Goal: Navigation & Orientation: Find specific page/section

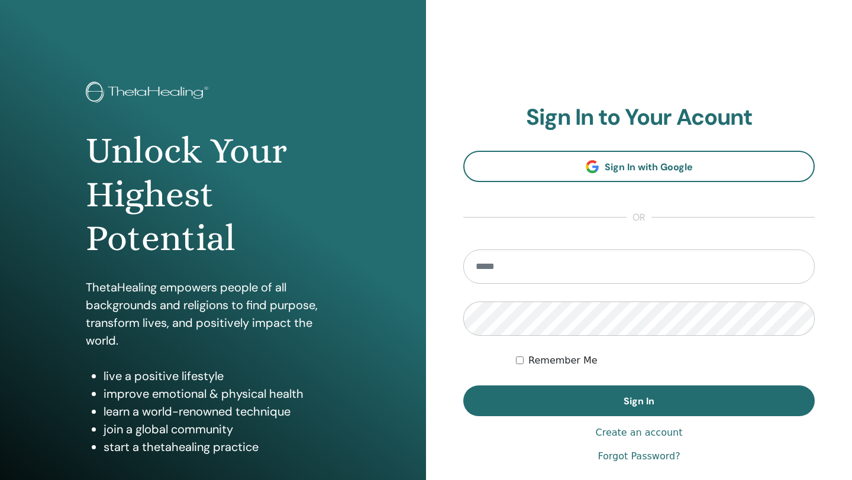
type input "**********"
click at [515, 360] on form "**********" at bounding box center [638, 333] width 351 height 167
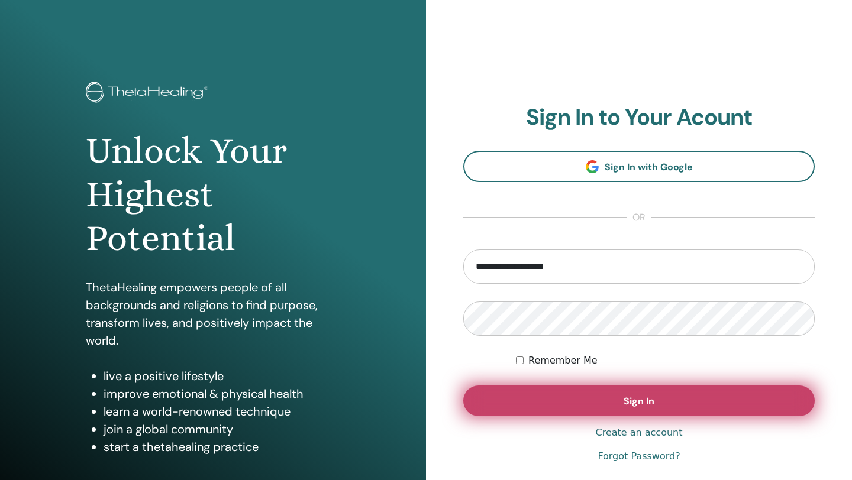
click at [521, 411] on button "Sign In" at bounding box center [638, 401] width 351 height 31
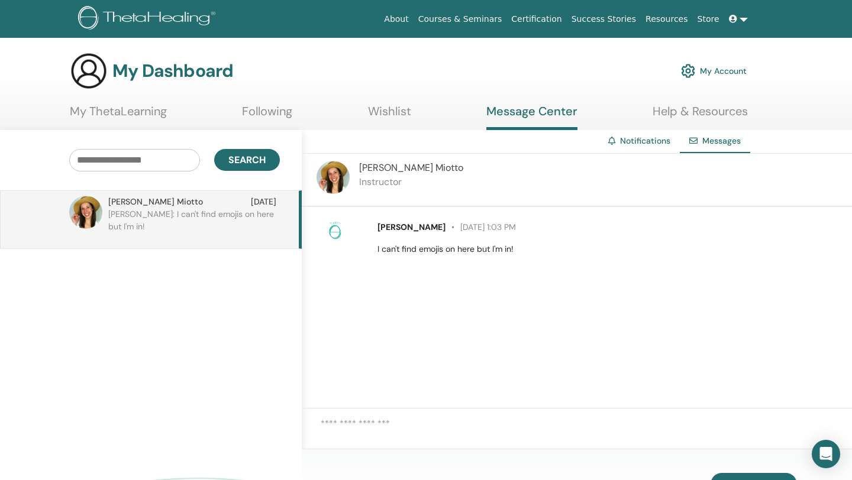
click at [147, 117] on link "My ThetaLearning" at bounding box center [118, 115] width 97 height 23
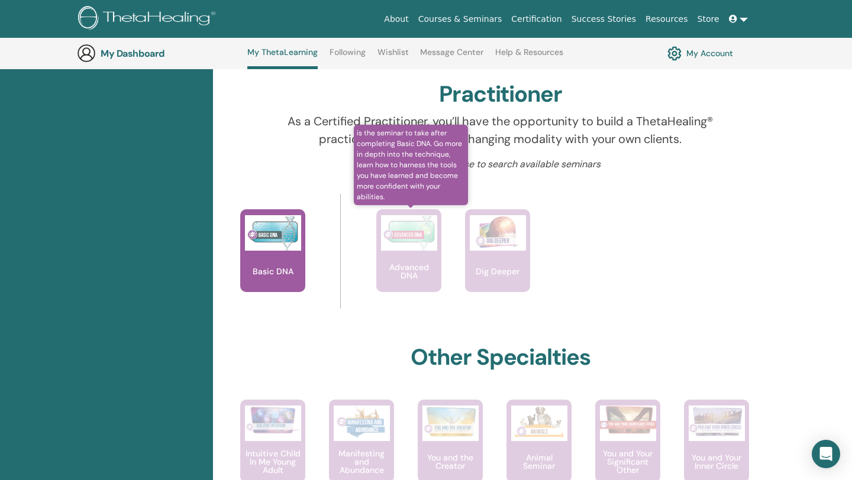
scroll to position [379, 0]
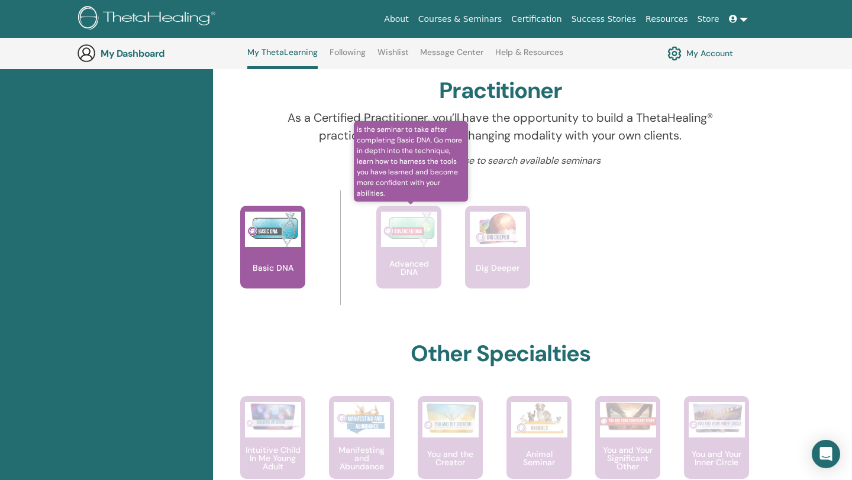
click at [401, 251] on div "Advanced DNA" at bounding box center [408, 247] width 65 height 83
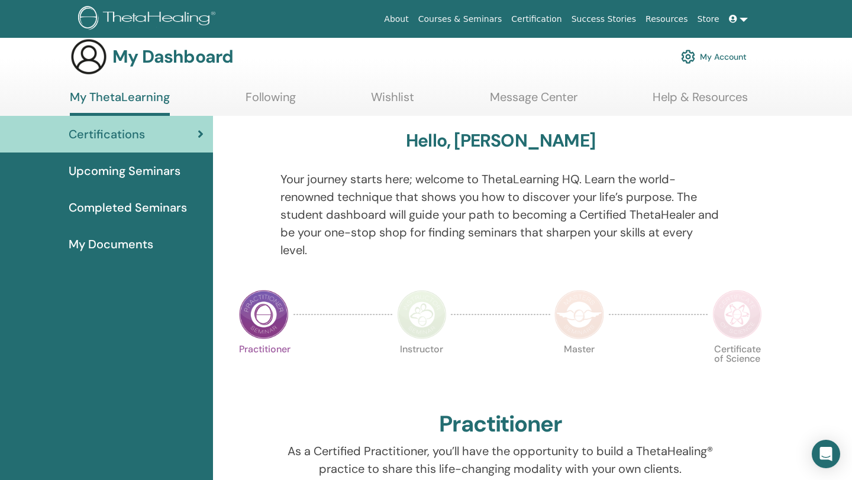
scroll to position [18, 0]
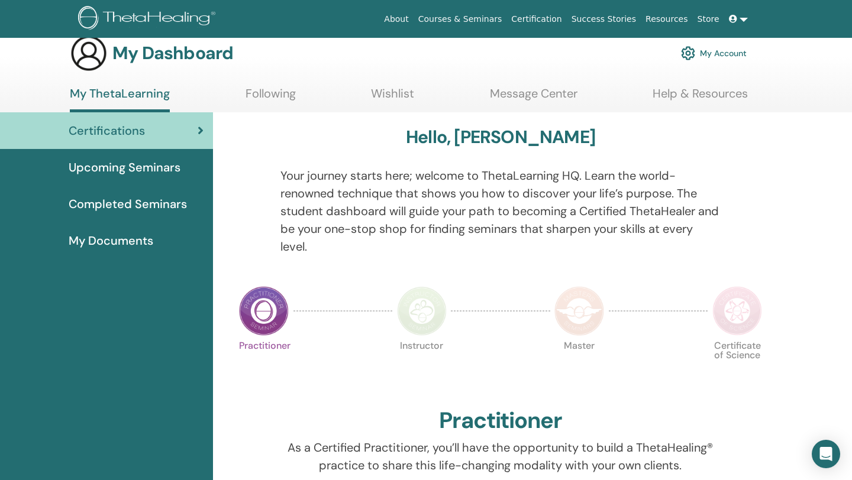
click at [156, 209] on span "Completed Seminars" at bounding box center [128, 204] width 118 height 18
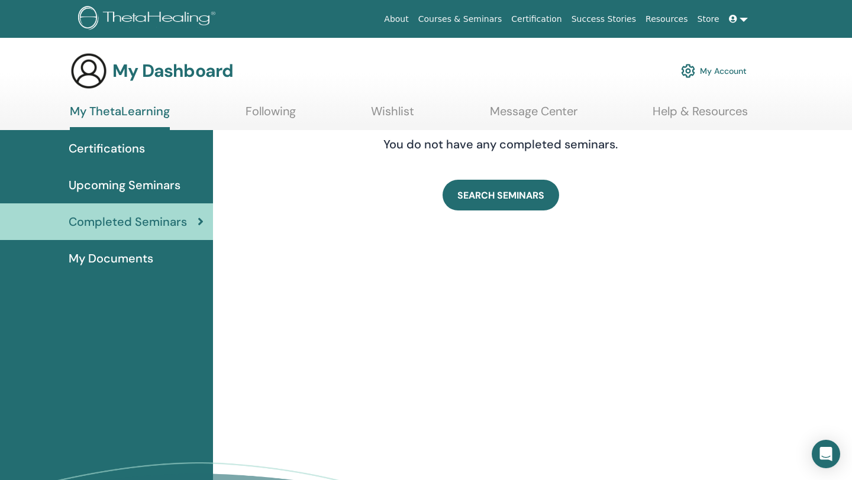
click at [126, 270] on link "My Documents" at bounding box center [106, 258] width 213 height 37
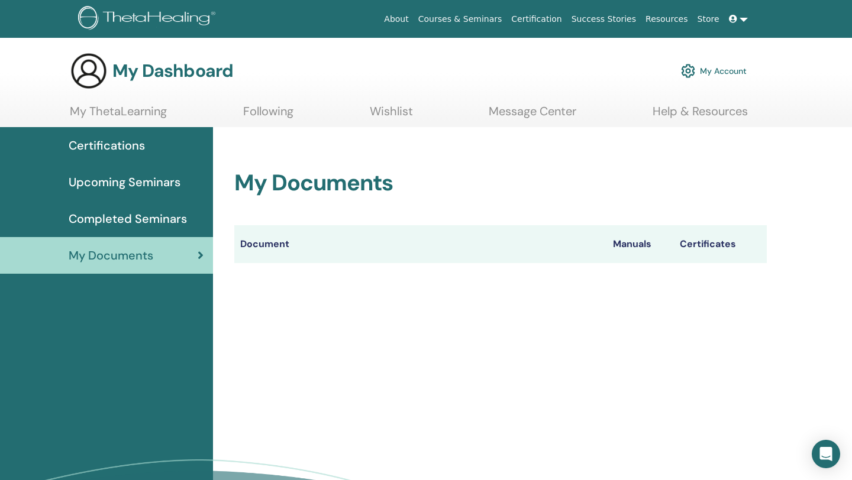
scroll to position [51, 0]
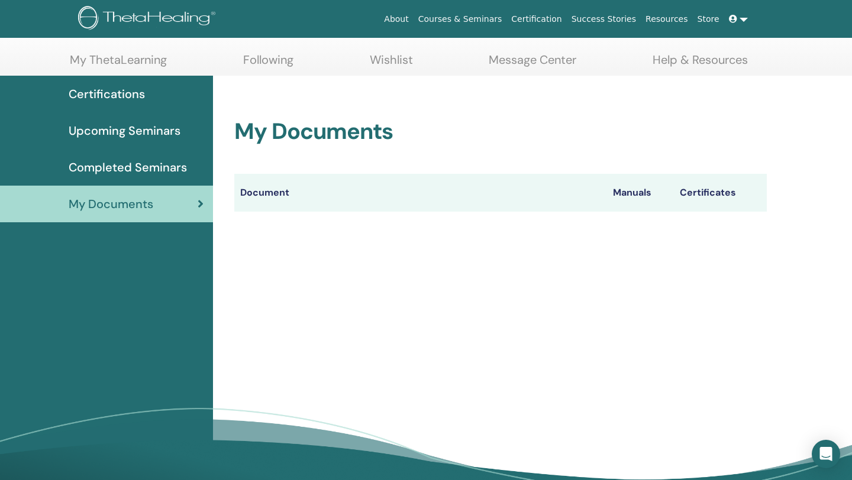
click at [635, 195] on th "Manuals" at bounding box center [640, 193] width 67 height 38
click at [703, 185] on th "Certificates" at bounding box center [720, 193] width 93 height 38
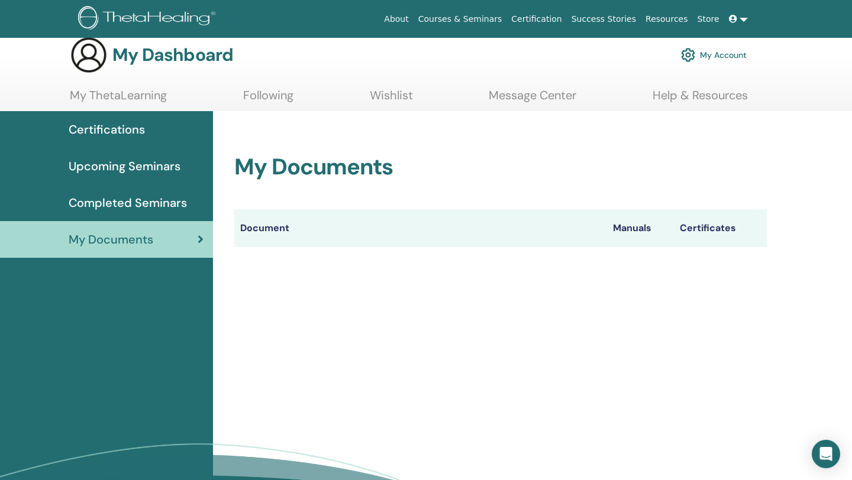
scroll to position [15, 0]
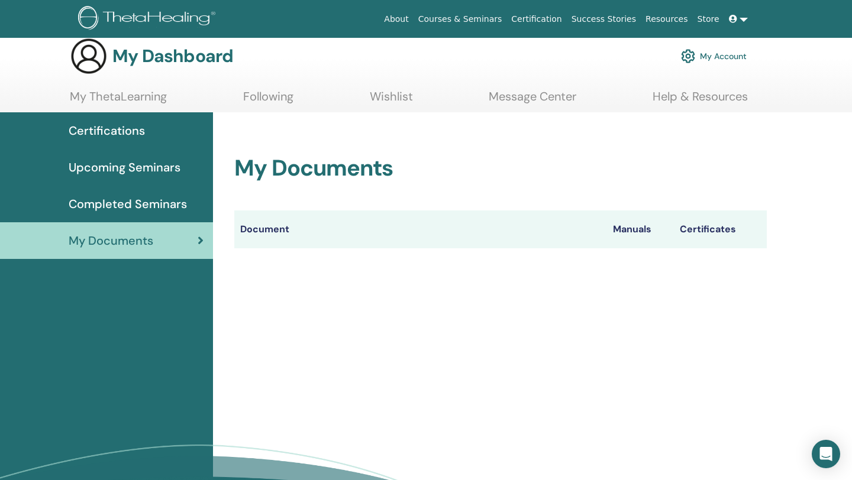
click at [259, 223] on th "Document" at bounding box center [420, 230] width 373 height 38
click at [261, 91] on link "Following" at bounding box center [268, 100] width 50 height 23
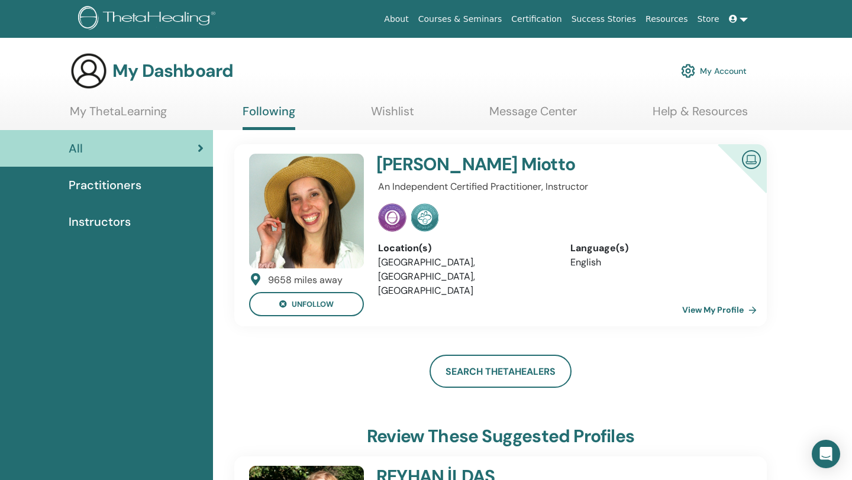
click at [104, 189] on span "Practitioners" at bounding box center [105, 185] width 73 height 18
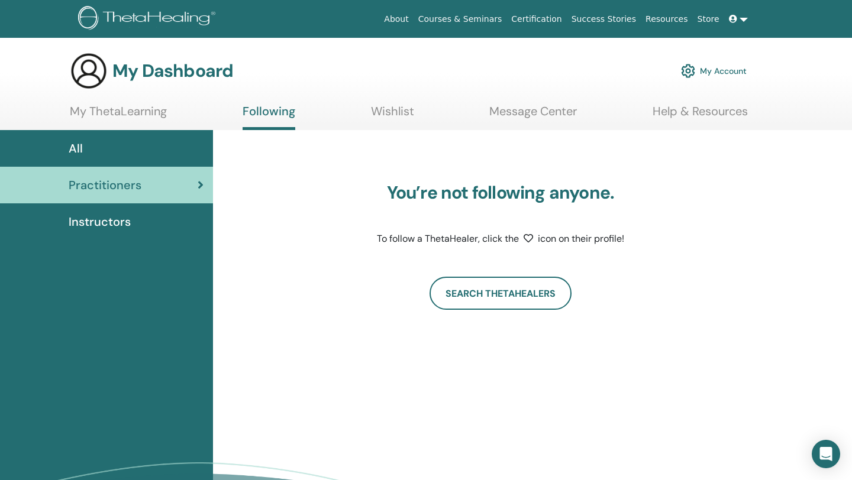
click at [110, 221] on span "Instructors" at bounding box center [100, 222] width 62 height 18
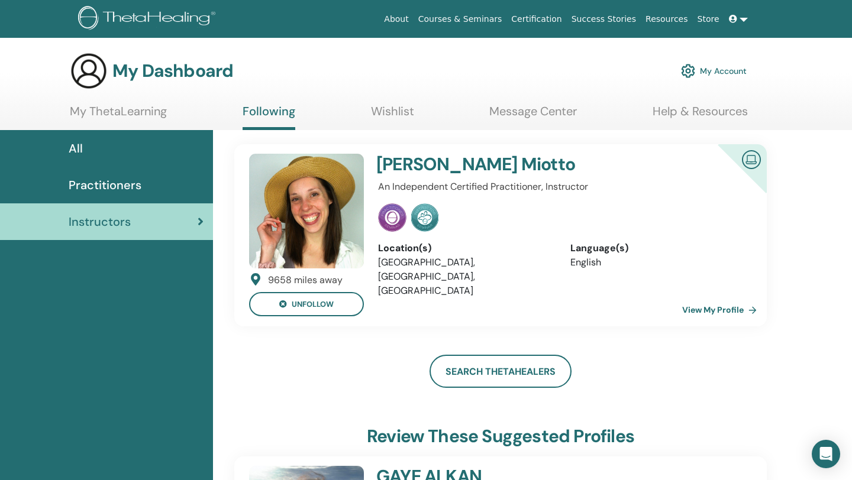
click at [412, 169] on h4 "Emily Miotto" at bounding box center [529, 164] width 306 height 21
click at [267, 216] on img at bounding box center [306, 211] width 115 height 115
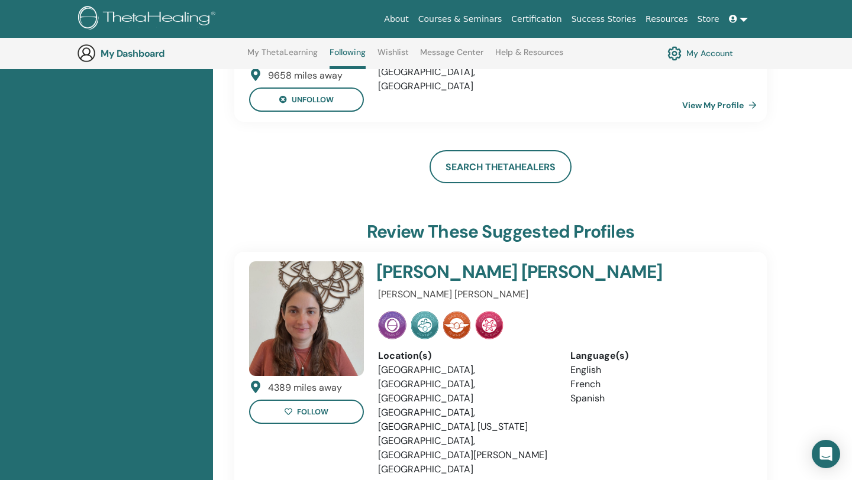
scroll to position [241, 0]
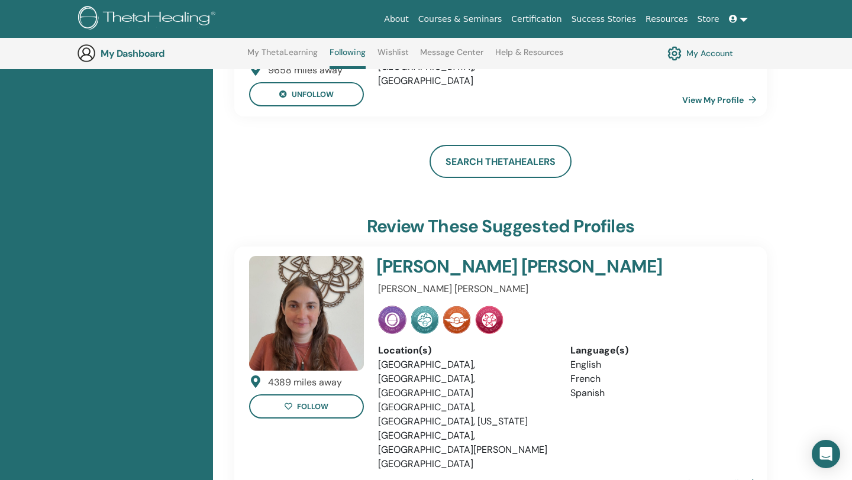
click at [721, 100] on link "View My Profile" at bounding box center [721, 100] width 79 height 24
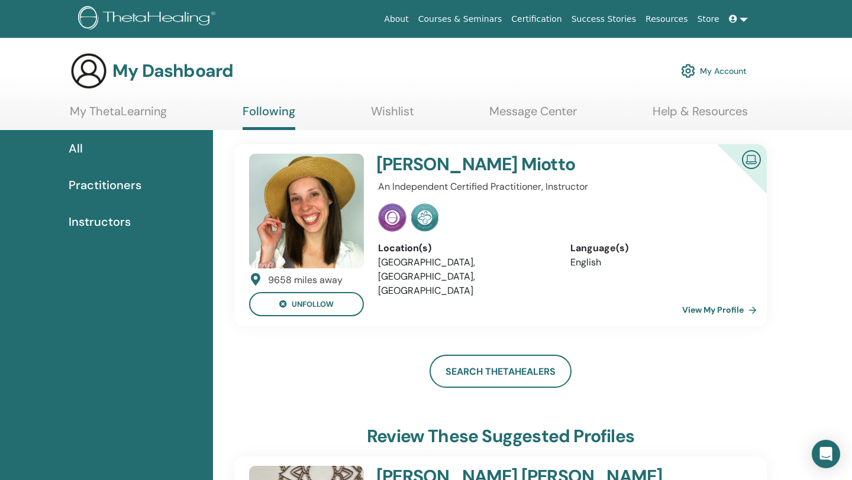
click at [490, 113] on link "Message Center" at bounding box center [533, 115] width 88 height 23
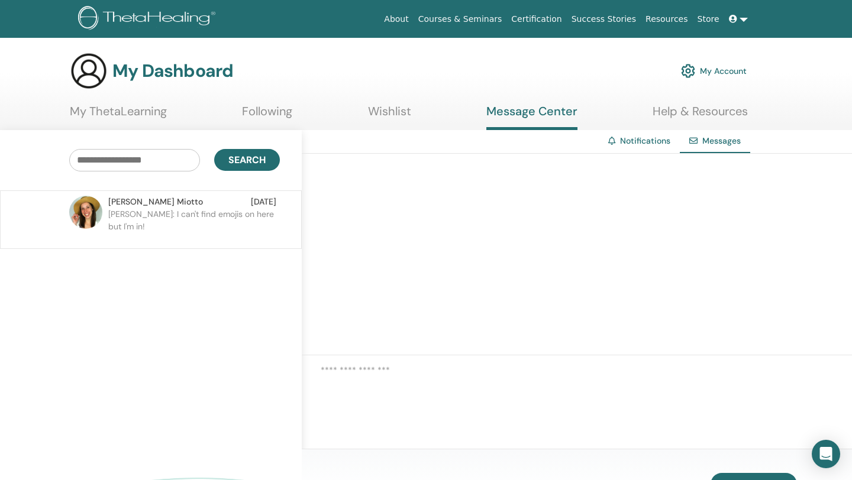
click at [413, 17] on link "About" at bounding box center [396, 19] width 34 height 22
